Goal: Information Seeking & Learning: Learn about a topic

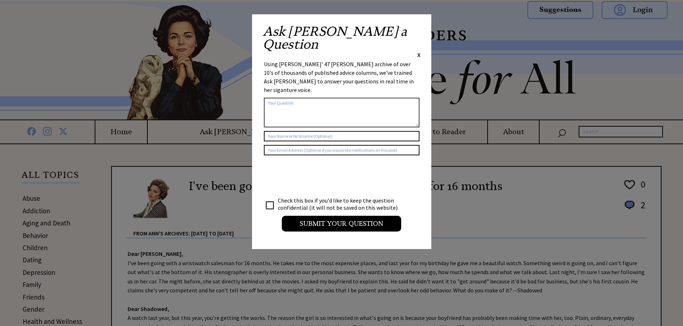
click at [417, 51] on span "X" at bounding box center [418, 54] width 3 height 7
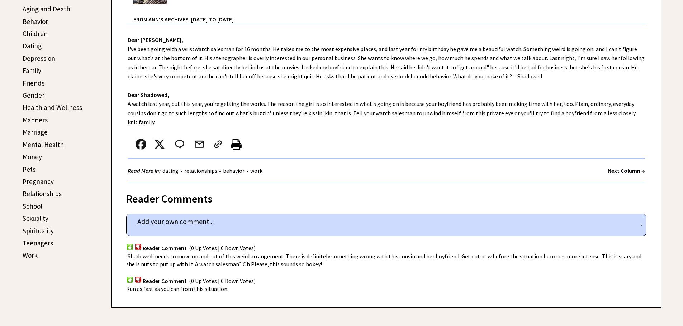
scroll to position [215, 0]
click at [31, 231] on link "Spirituality" at bounding box center [38, 230] width 31 height 9
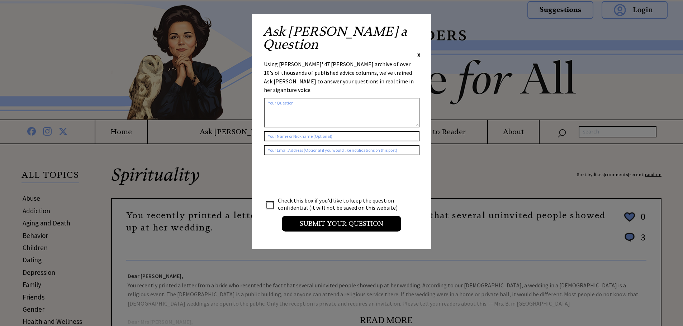
click at [420, 51] on span "X" at bounding box center [418, 54] width 3 height 7
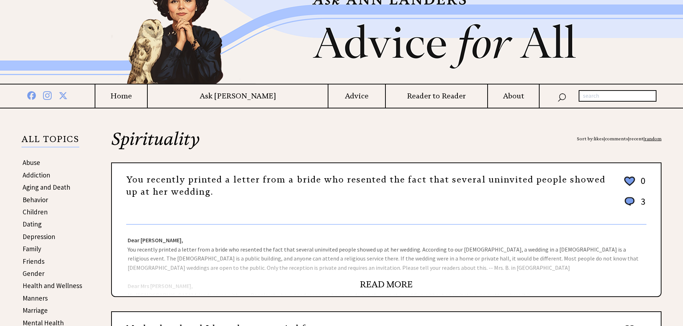
scroll to position [72, 0]
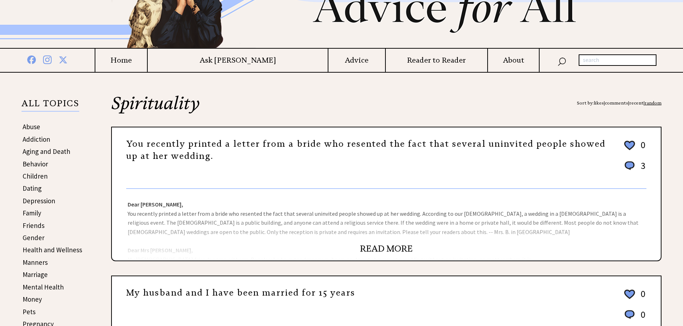
click at [374, 249] on link "READ MORE" at bounding box center [386, 249] width 53 height 11
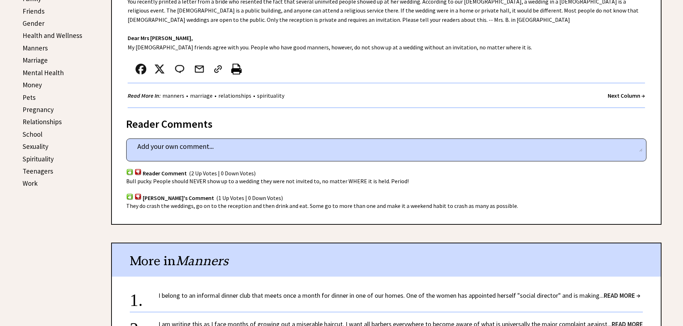
scroll to position [287, 0]
